Goal: Task Accomplishment & Management: Manage account settings

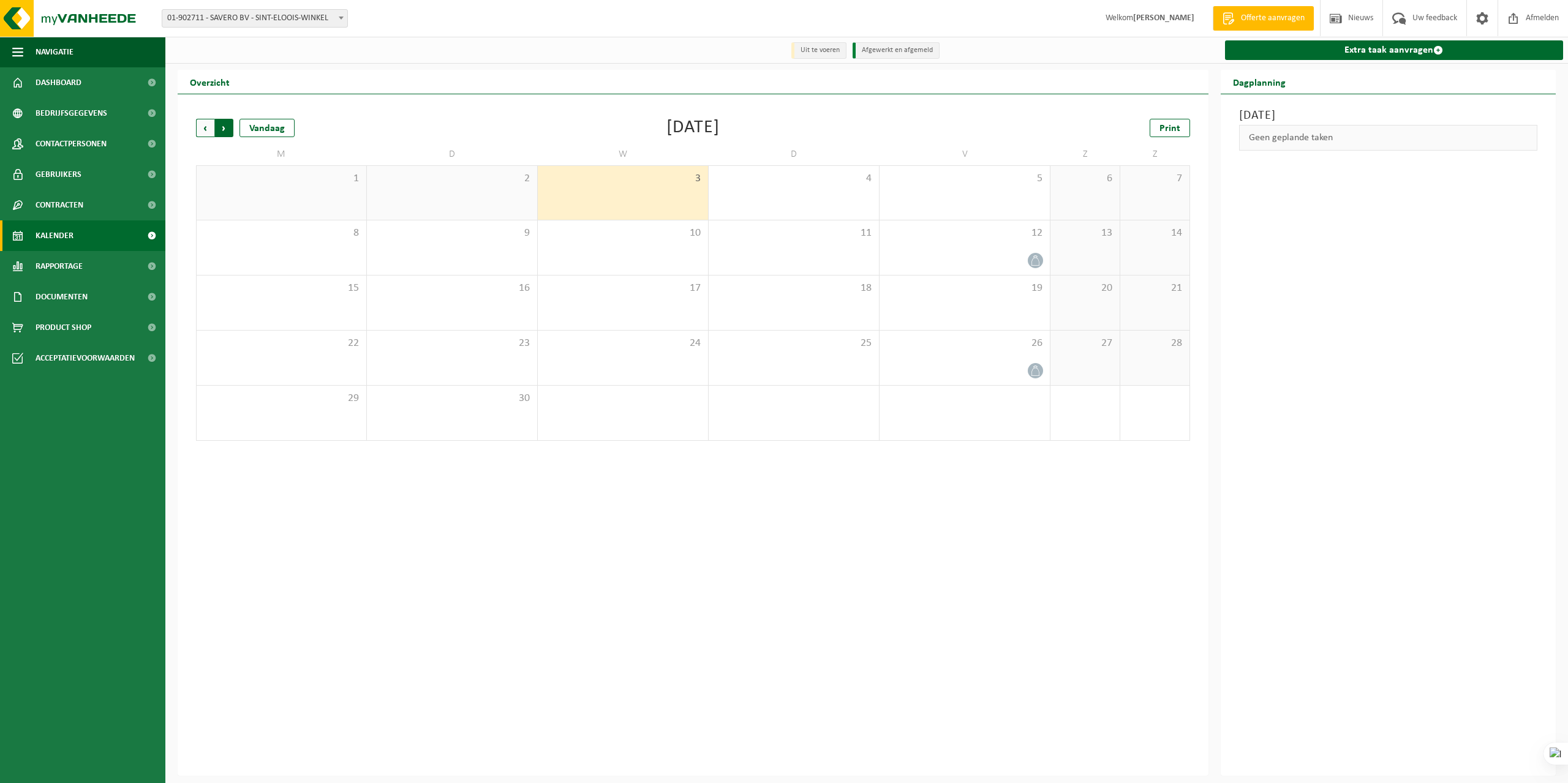
click at [207, 131] on span "Vorige" at bounding box center [205, 128] width 19 height 19
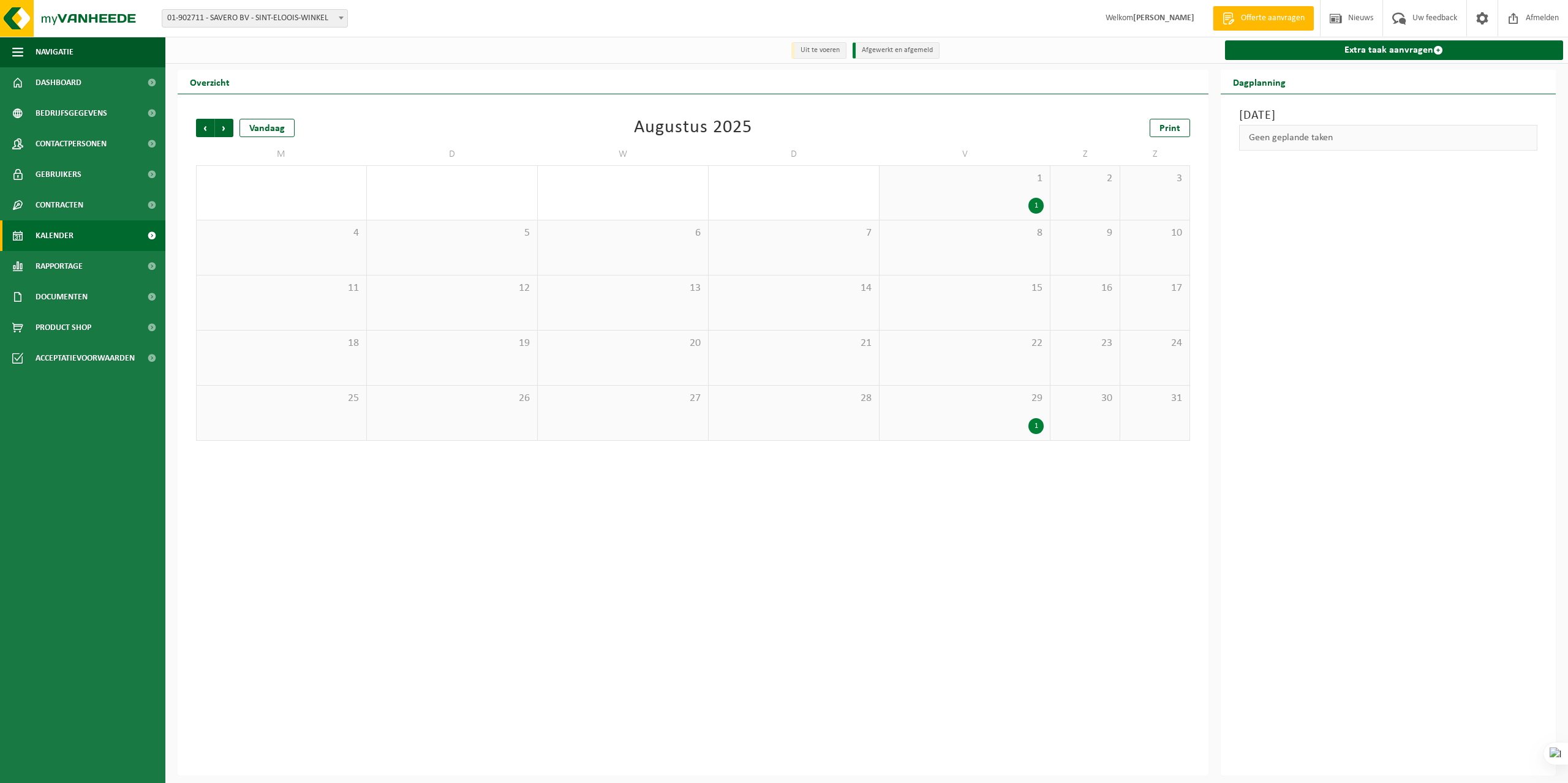
click at [1037, 427] on div "1" at bounding box center [1036, 426] width 15 height 16
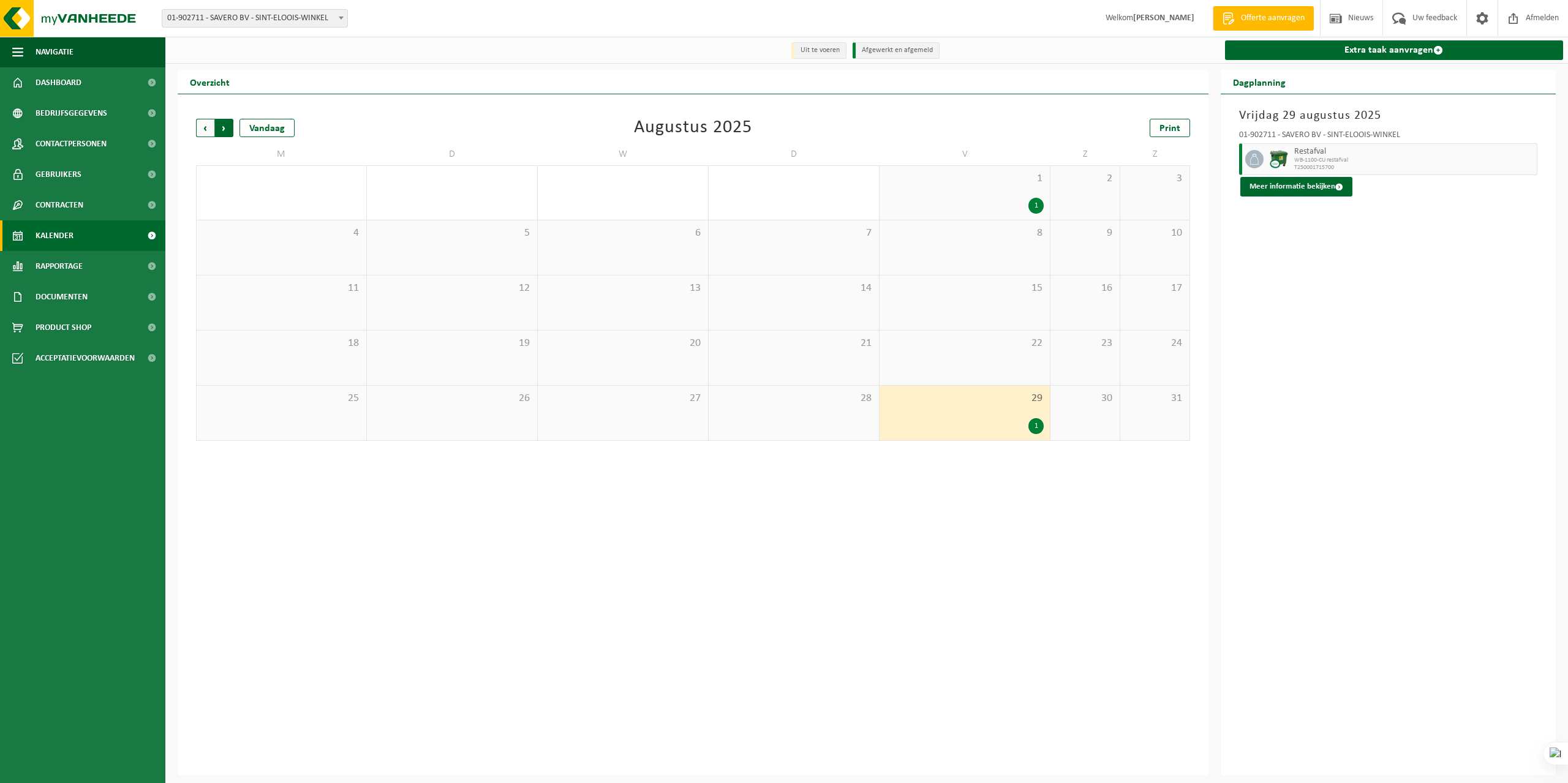
click at [203, 133] on span "Vorige" at bounding box center [205, 128] width 19 height 19
click at [223, 128] on span "Volgende" at bounding box center [224, 128] width 19 height 19
click at [223, 130] on span "Volgende" at bounding box center [224, 128] width 19 height 19
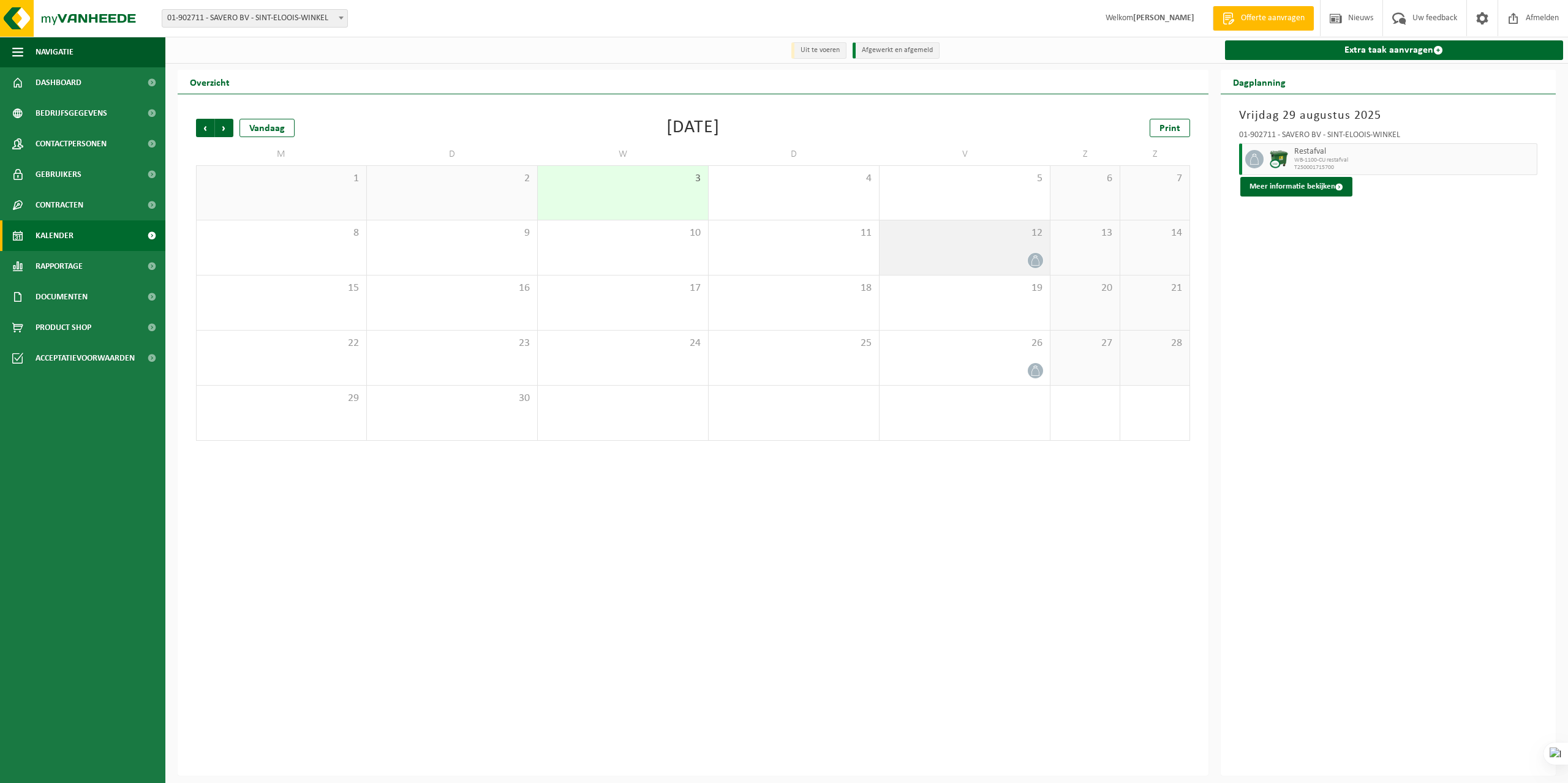
click at [1034, 263] on icon at bounding box center [1036, 261] width 10 height 10
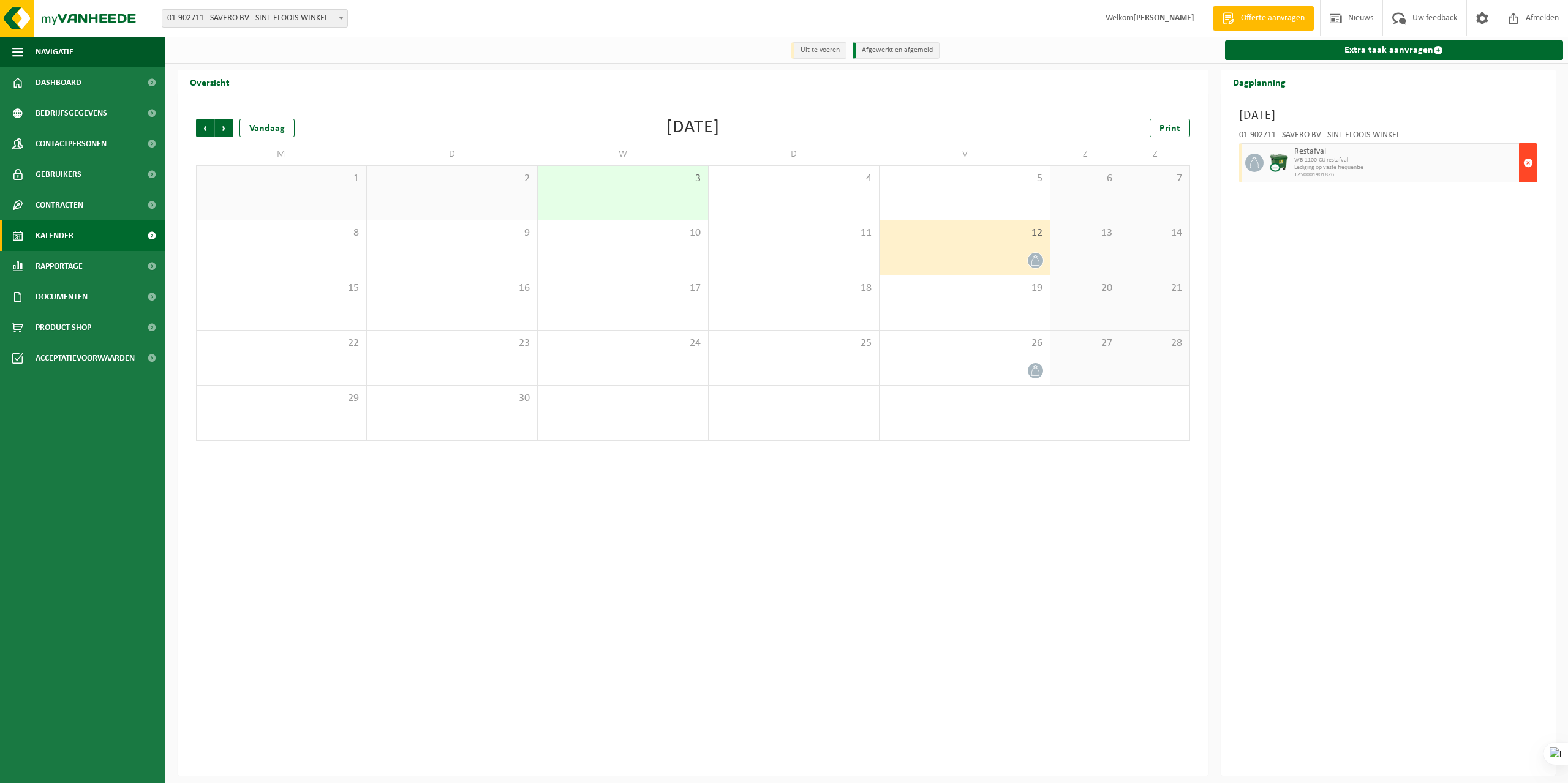
click at [1527, 163] on span "button" at bounding box center [1528, 163] width 10 height 24
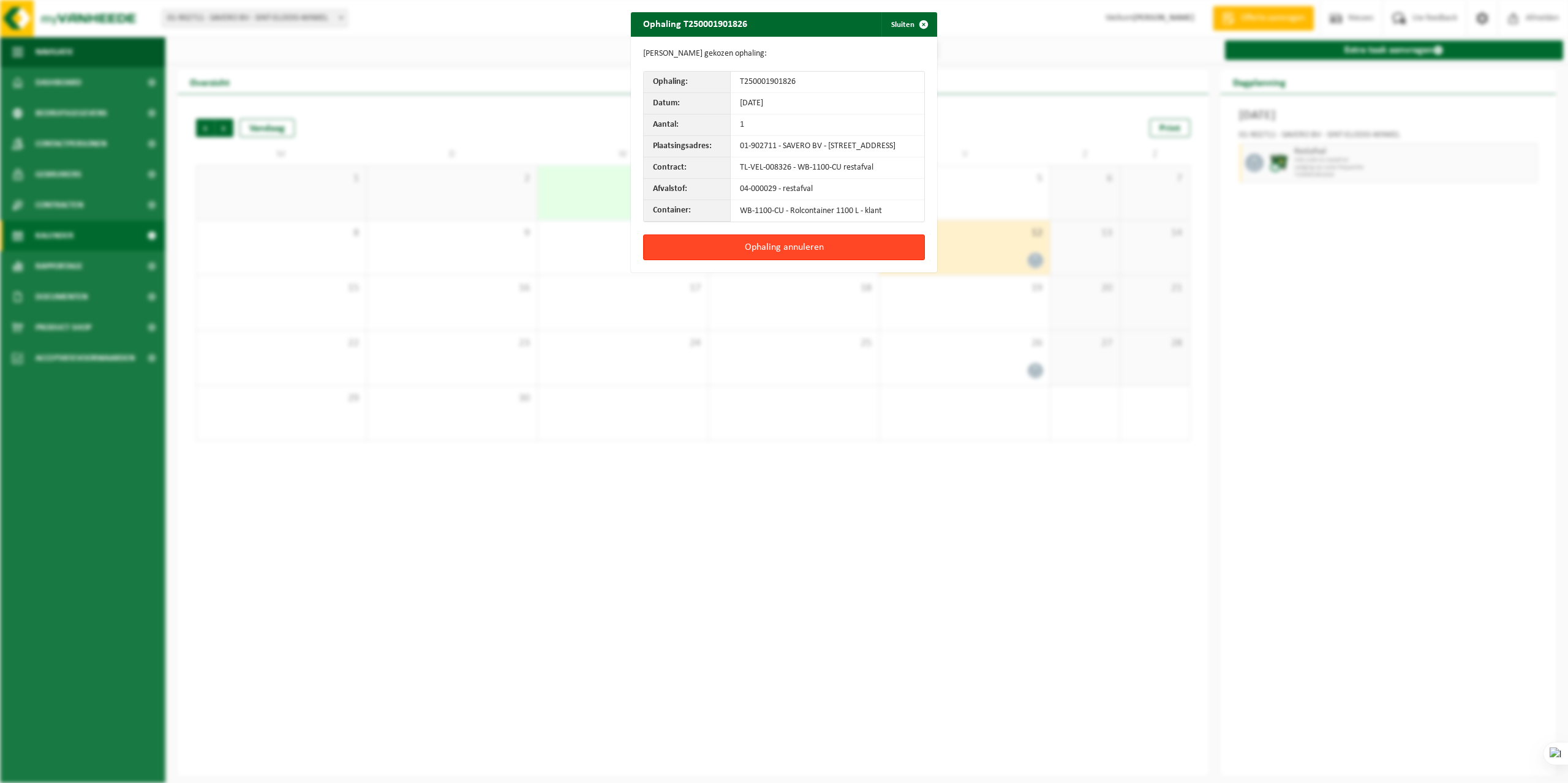
click at [785, 259] on button "Ophaling annuleren" at bounding box center [784, 247] width 282 height 26
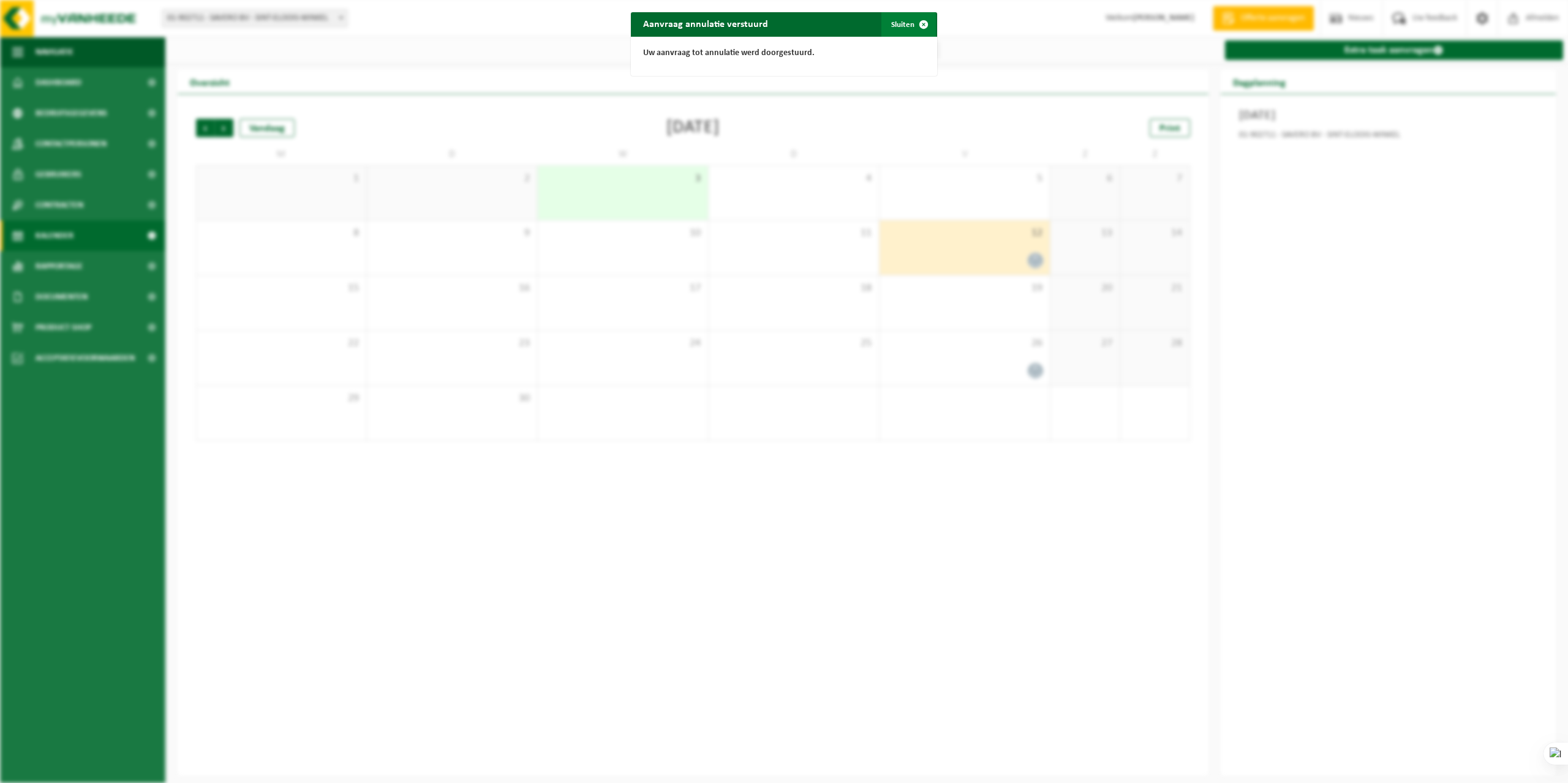
click at [920, 23] on span "button" at bounding box center [924, 24] width 24 height 24
